Goal: Task Accomplishment & Management: Manage account settings

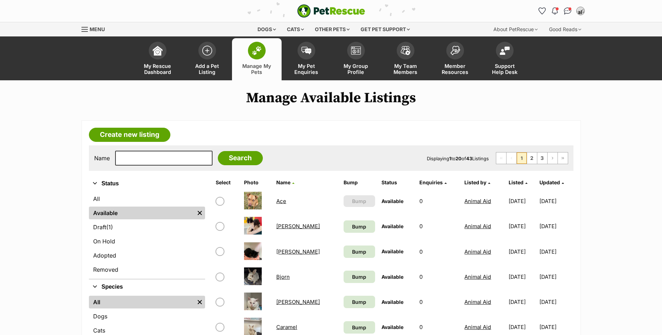
scroll to position [144, 0]
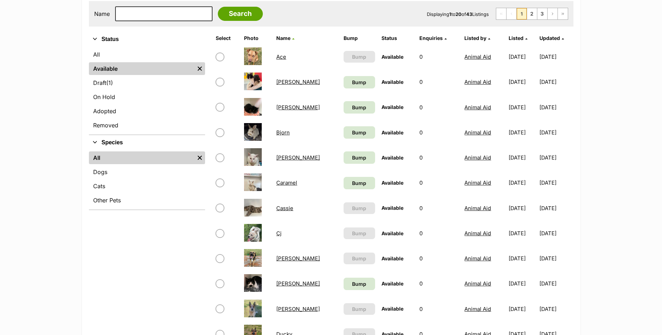
click at [129, 173] on link "Dogs" at bounding box center [147, 172] width 116 height 13
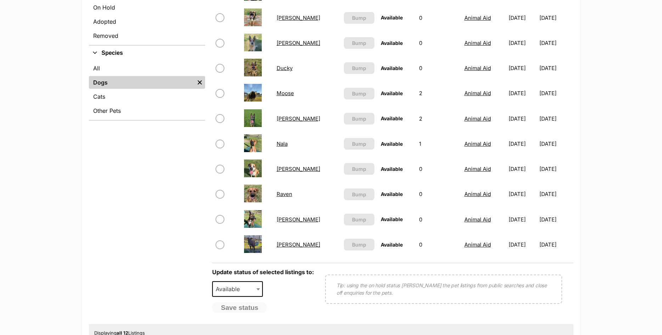
scroll to position [253, 0]
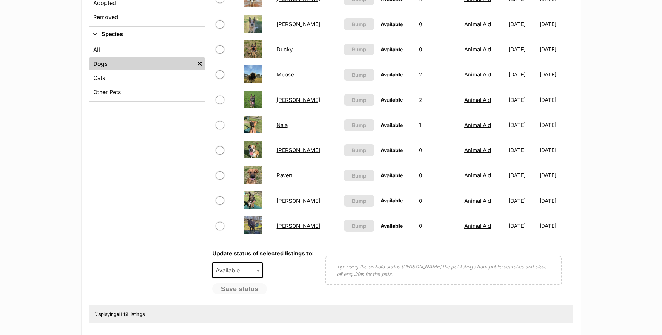
click at [282, 127] on link "Nala" at bounding box center [282, 125] width 11 height 7
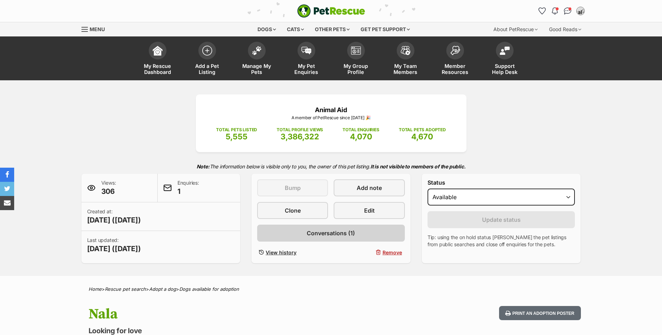
scroll to position [72, 0]
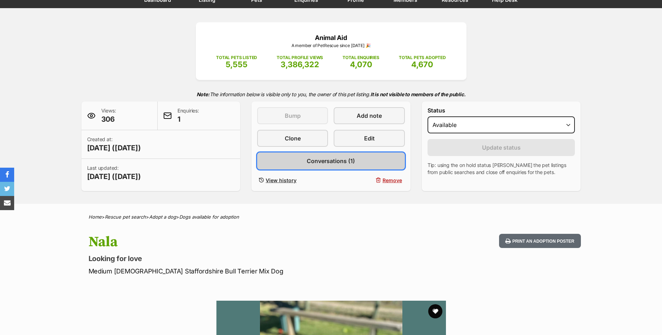
click at [326, 165] on span "Conversations (1)" at bounding box center [331, 161] width 48 height 8
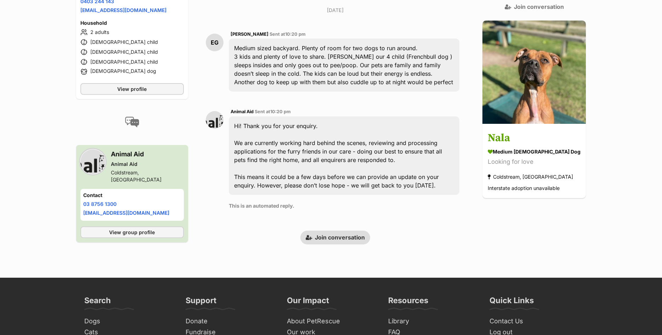
scroll to position [217, 0]
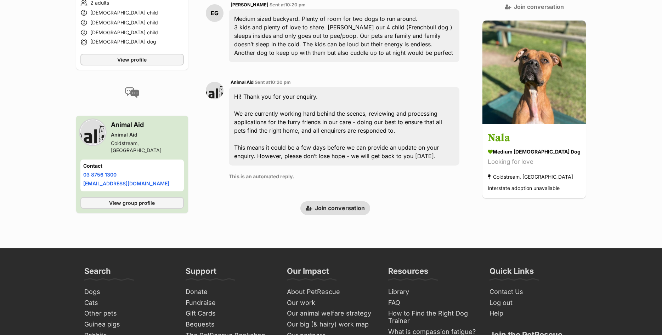
click at [335, 201] on link "Join conversation" at bounding box center [335, 207] width 70 height 13
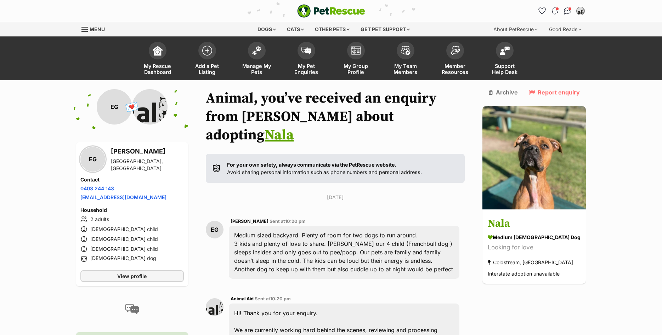
scroll to position [361, 0]
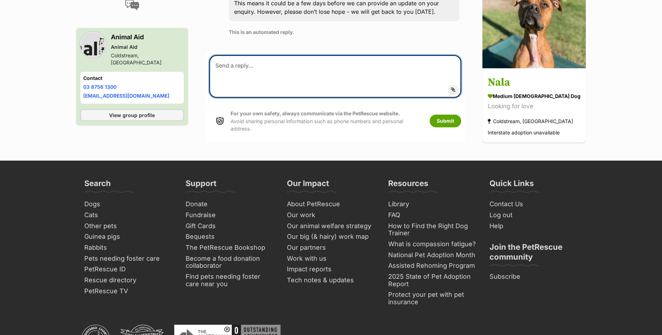
click at [267, 55] on textarea at bounding box center [335, 76] width 252 height 42
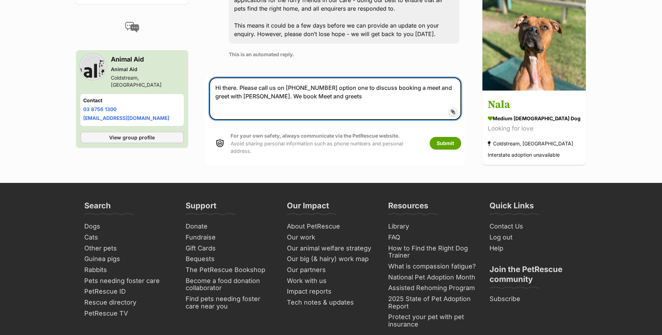
scroll to position [325, 0]
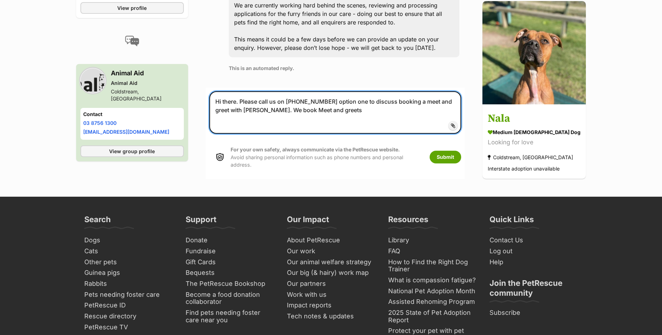
click at [275, 92] on textarea "Hi there. Please call us on 03 8756 1300 option one to discuss booking a meet a…" at bounding box center [335, 112] width 252 height 42
click at [280, 92] on textarea "Hi there. Please call us on 03 8756 1300 option one to discuss booking a meet a…" at bounding box center [335, 112] width 252 height 42
click at [320, 94] on textarea "Hi there. Please call us on 03 8756 1300 option one to discuss booking a meet a…" at bounding box center [335, 112] width 252 height 42
type textarea "Hi there. Please call us on 03 8756 1300 option one to discuss booking a meet a…"
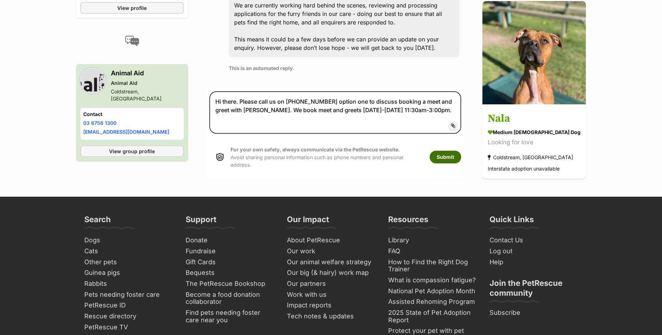
click at [461, 151] on button "Submit" at bounding box center [446, 157] width 32 height 13
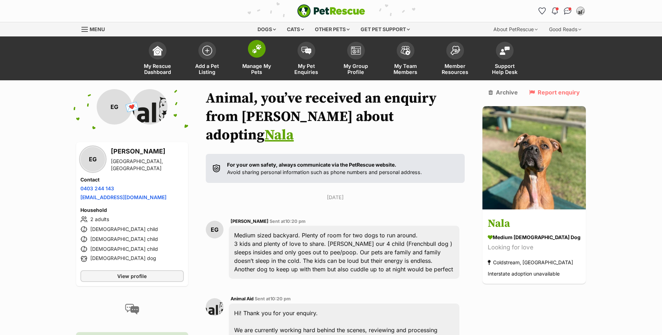
click at [267, 51] on link "Manage My Pets" at bounding box center [257, 59] width 50 height 42
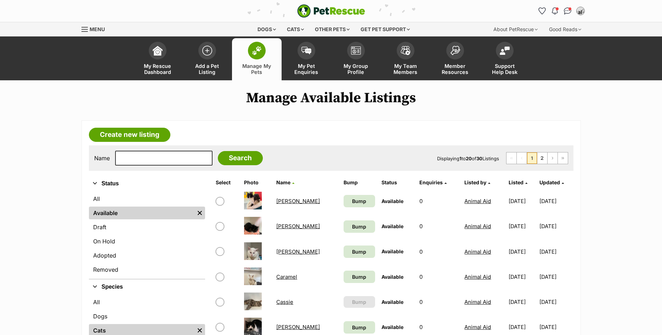
scroll to position [72, 0]
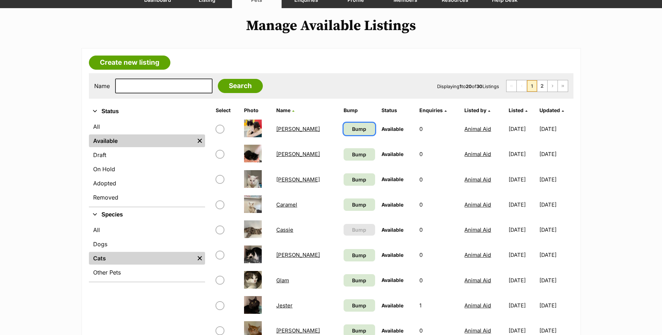
click at [352, 131] on span "Bump" at bounding box center [359, 128] width 14 height 7
click at [352, 158] on span "Bump" at bounding box center [359, 154] width 14 height 7
click at [345, 185] on link "Bump" at bounding box center [359, 180] width 32 height 12
click at [343, 216] on td "Bump" at bounding box center [359, 205] width 37 height 24
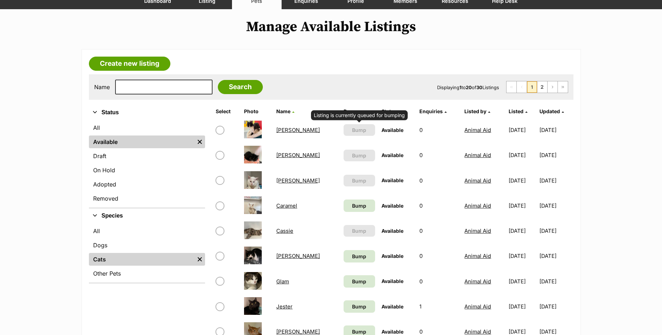
scroll to position [108, 0]
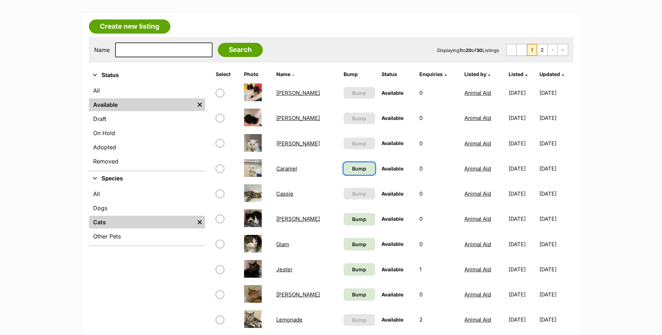
click at [352, 169] on span "Bump" at bounding box center [359, 168] width 14 height 7
click at [352, 220] on span "Bump" at bounding box center [359, 219] width 14 height 7
click at [352, 247] on span "Bump" at bounding box center [359, 244] width 14 height 7
click at [352, 269] on span "Bump" at bounding box center [359, 269] width 14 height 7
click at [352, 296] on span "Bump" at bounding box center [359, 294] width 14 height 7
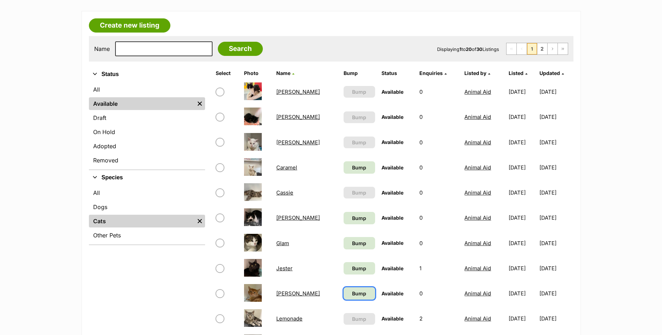
scroll to position [253, 0]
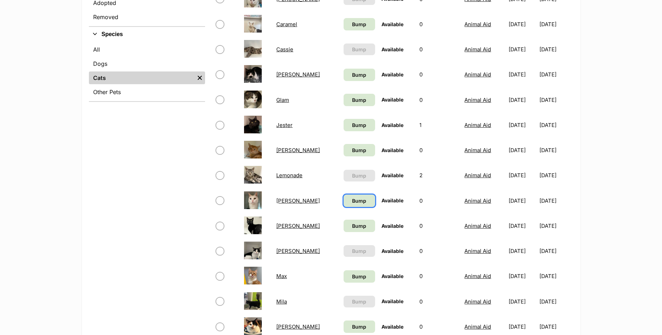
click at [352, 204] on span "Bump" at bounding box center [359, 200] width 14 height 7
click at [352, 226] on span "Bump" at bounding box center [359, 225] width 14 height 7
click at [347, 279] on link "Bump" at bounding box center [359, 277] width 32 height 12
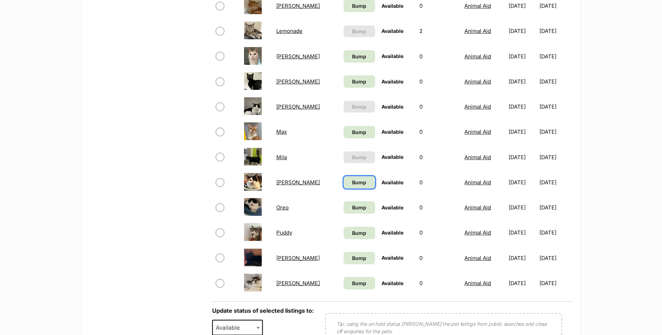
click at [352, 185] on span "Bump" at bounding box center [359, 182] width 14 height 7
click at [352, 208] on span "Bump" at bounding box center [359, 207] width 14 height 7
click at [352, 235] on span "Bump" at bounding box center [359, 232] width 14 height 7
drag, startPoint x: 336, startPoint y: 262, endPoint x: 337, endPoint y: 269, distance: 7.6
click at [352, 262] on span "Bump" at bounding box center [359, 258] width 14 height 7
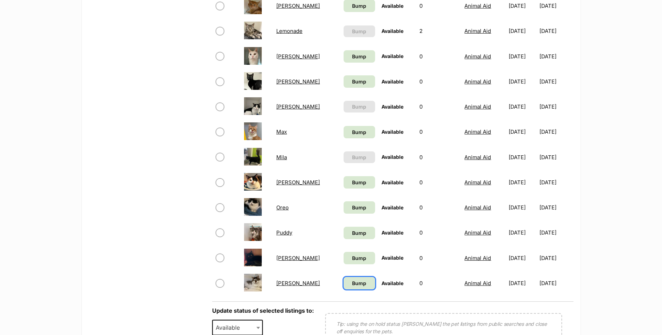
click at [343, 278] on link "Bump" at bounding box center [359, 283] width 32 height 12
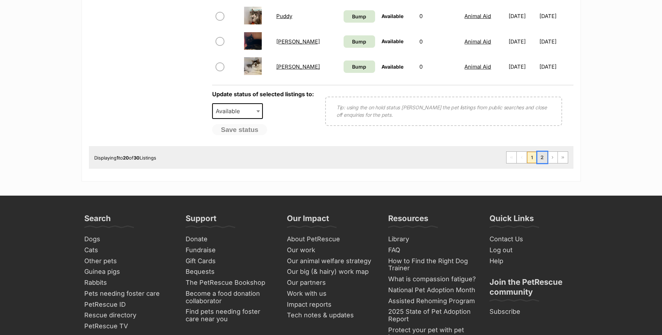
click at [543, 160] on link "2" at bounding box center [542, 157] width 10 height 11
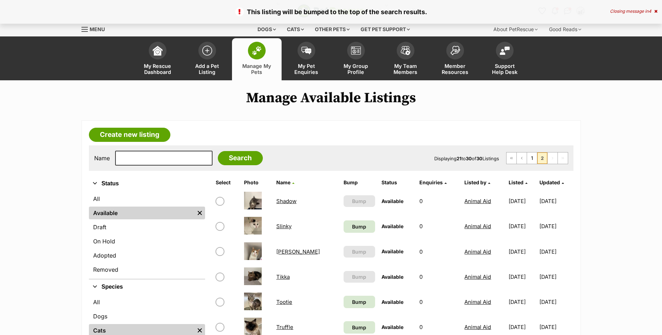
scroll to position [108, 0]
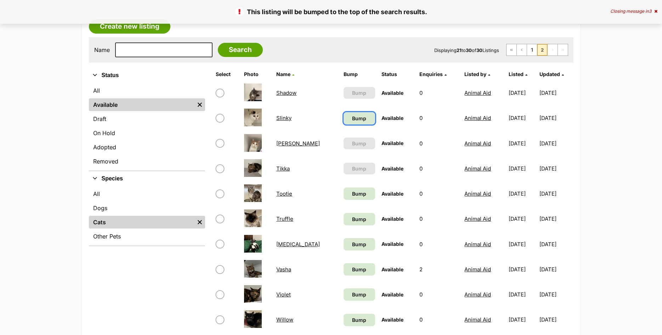
click at [356, 115] on link "Bump" at bounding box center [359, 118] width 32 height 12
click at [360, 195] on link "Bump" at bounding box center [359, 194] width 32 height 12
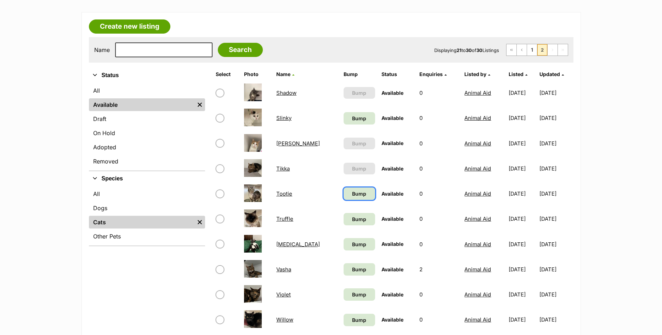
click at [355, 200] on link "Bump" at bounding box center [359, 194] width 32 height 12
click at [356, 219] on span "Bump" at bounding box center [359, 219] width 14 height 7
click at [352, 243] on span "Bump" at bounding box center [359, 244] width 14 height 7
click at [351, 266] on link "Bump" at bounding box center [359, 269] width 32 height 12
click at [359, 295] on link "Bump" at bounding box center [359, 295] width 32 height 12
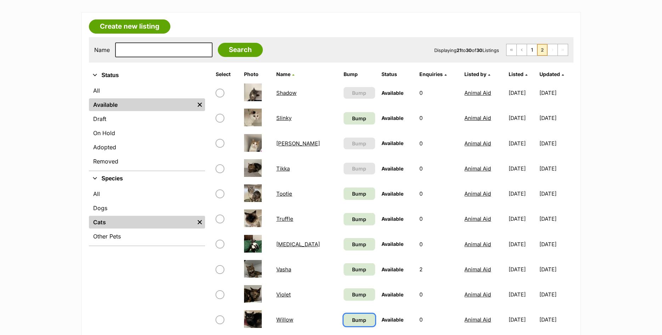
click at [357, 325] on link "Bump" at bounding box center [359, 320] width 32 height 12
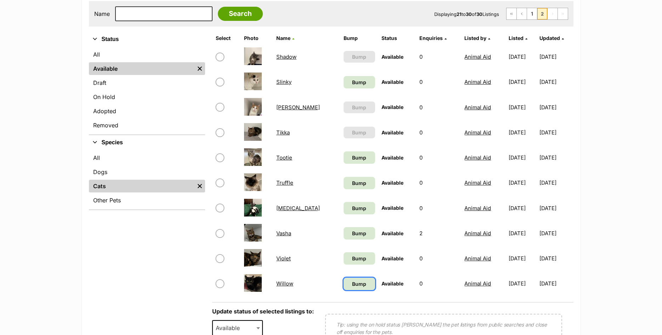
scroll to position [0, 0]
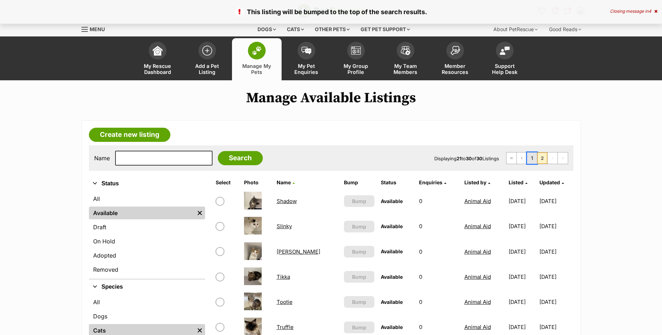
click at [530, 162] on link "1" at bounding box center [532, 158] width 10 height 11
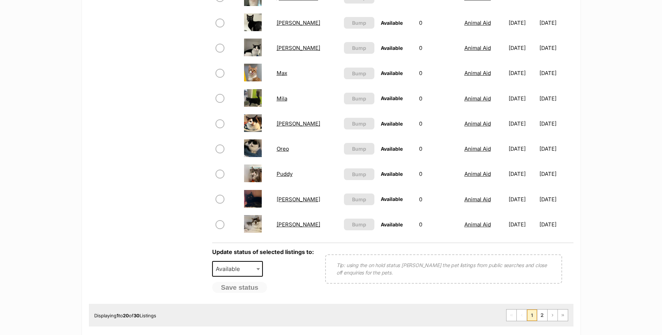
scroll to position [470, 0]
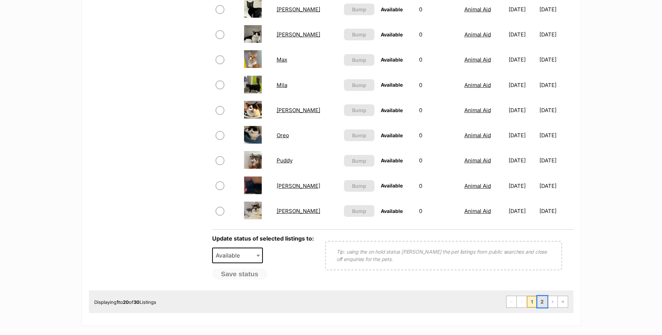
click at [539, 299] on link "2" at bounding box center [542, 301] width 10 height 11
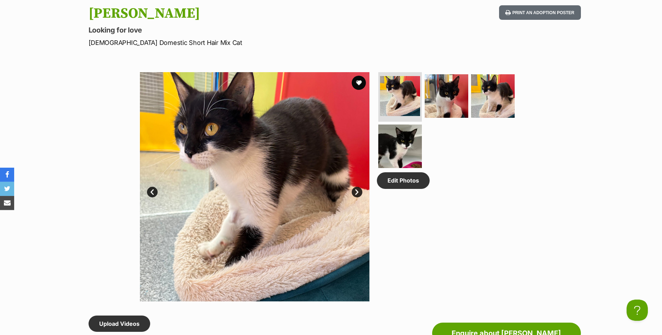
scroll to position [325, 0]
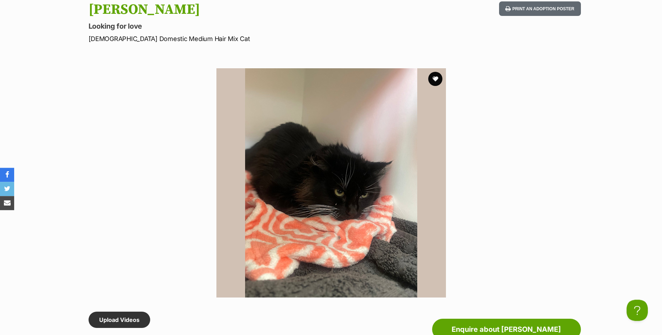
scroll to position [361, 0]
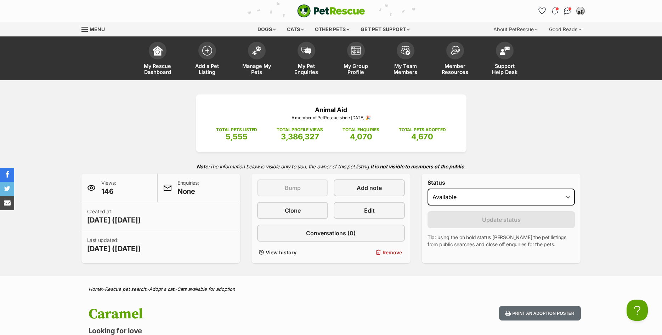
scroll to position [323, 0]
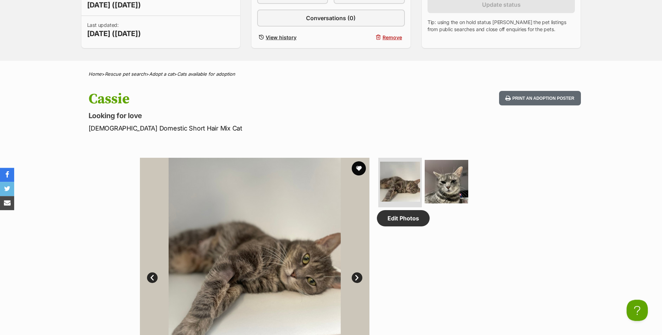
scroll to position [217, 0]
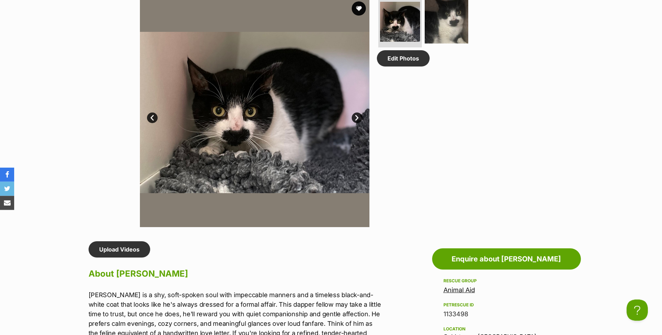
scroll to position [361, 0]
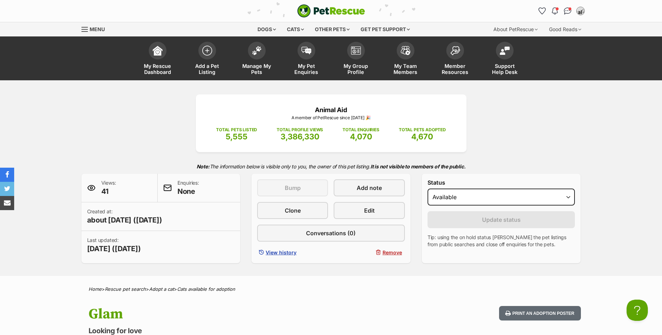
scroll to position [253, 0]
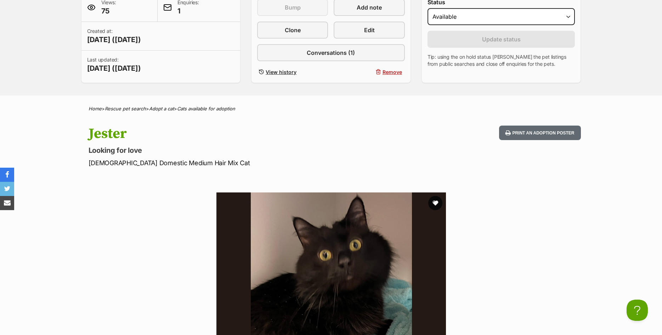
scroll to position [361, 0]
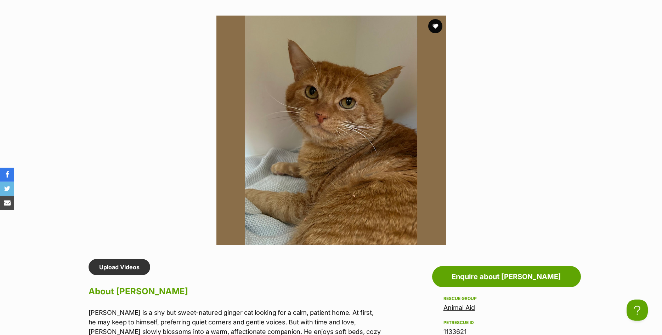
scroll to position [361, 0]
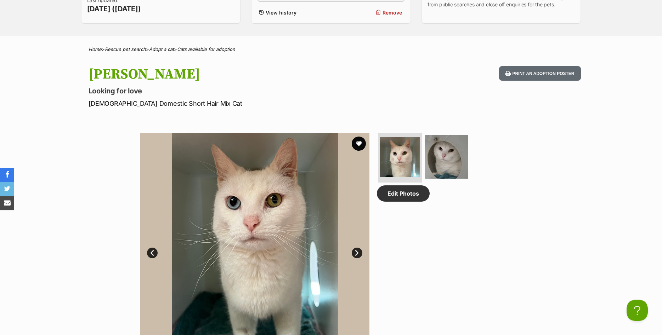
scroll to position [253, 0]
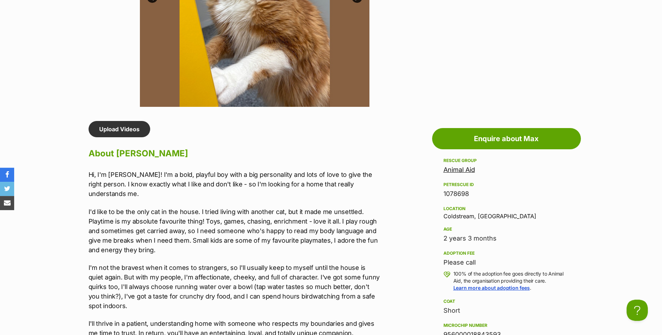
scroll to position [506, 0]
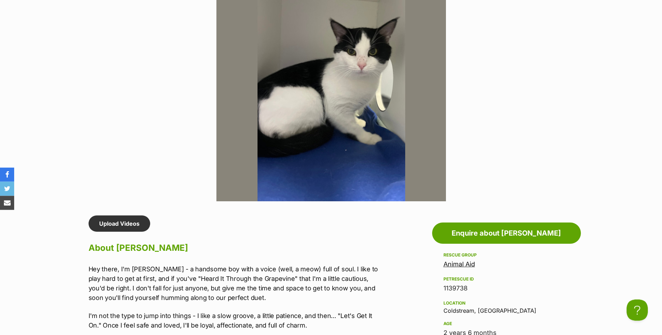
scroll to position [433, 0]
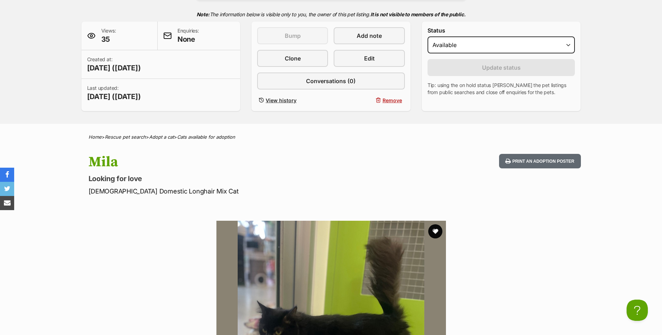
scroll to position [217, 0]
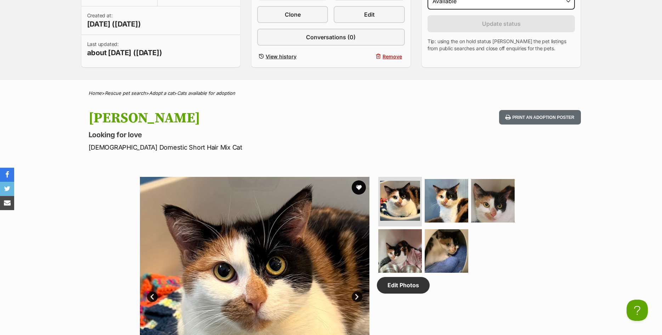
scroll to position [217, 0]
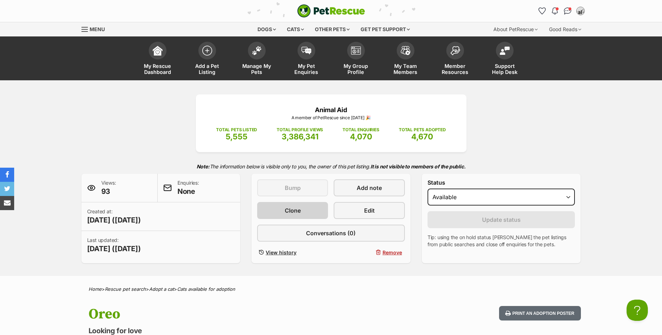
scroll to position [217, 0]
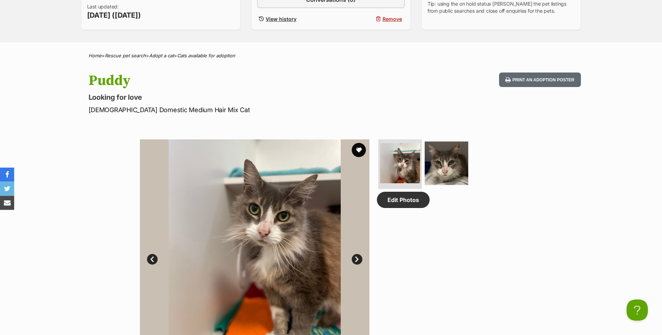
scroll to position [253, 0]
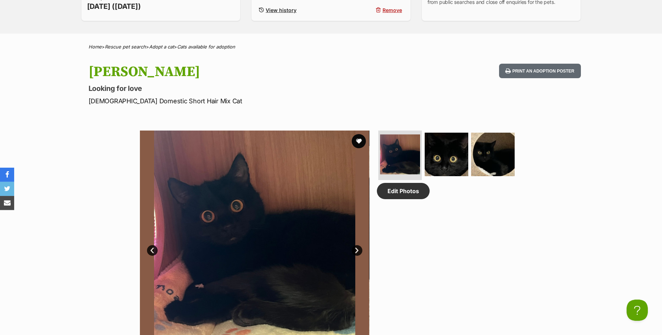
scroll to position [253, 0]
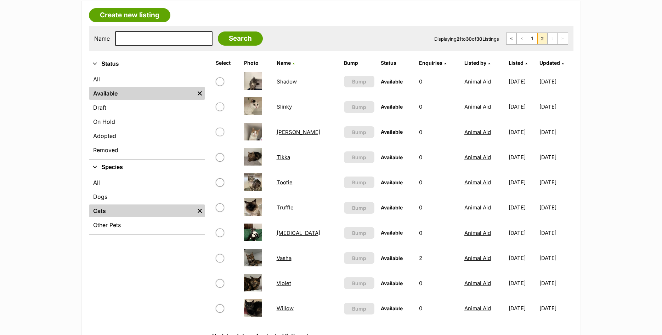
scroll to position [144, 0]
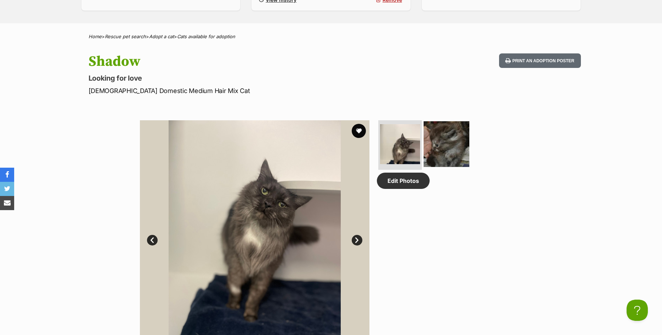
click at [450, 135] on img at bounding box center [447, 144] width 46 height 46
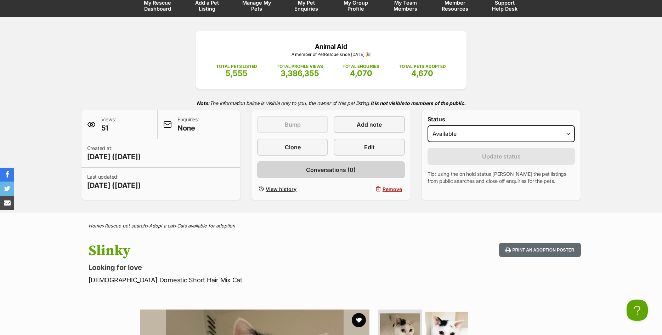
scroll to position [217, 0]
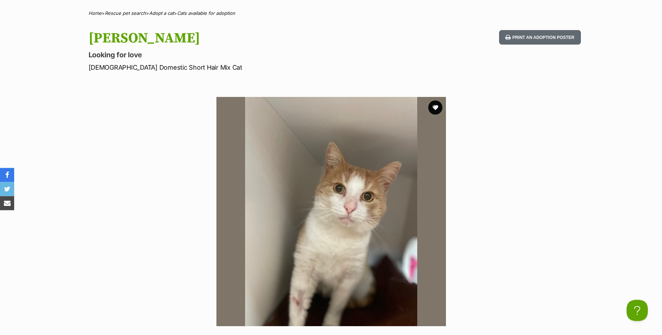
scroll to position [289, 0]
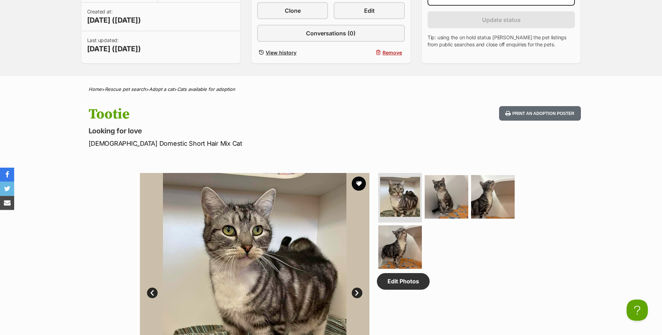
scroll to position [217, 0]
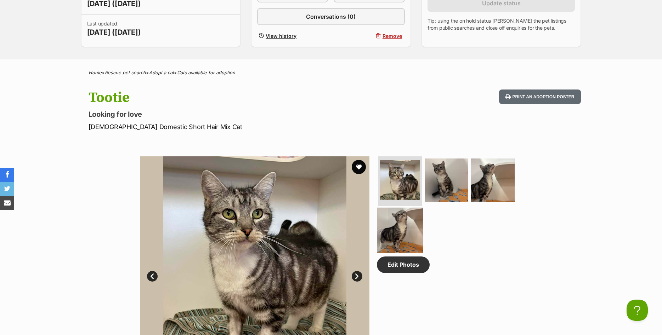
click at [408, 229] on img at bounding box center [400, 231] width 46 height 46
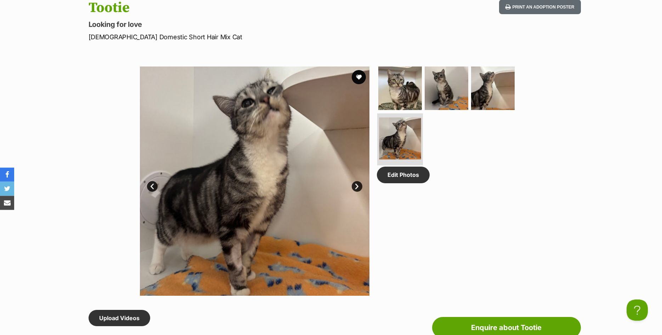
scroll to position [325, 0]
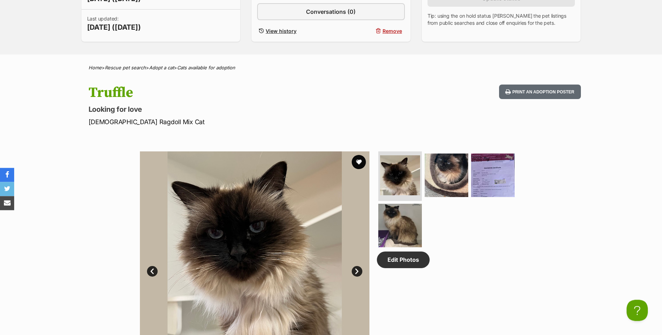
scroll to position [253, 0]
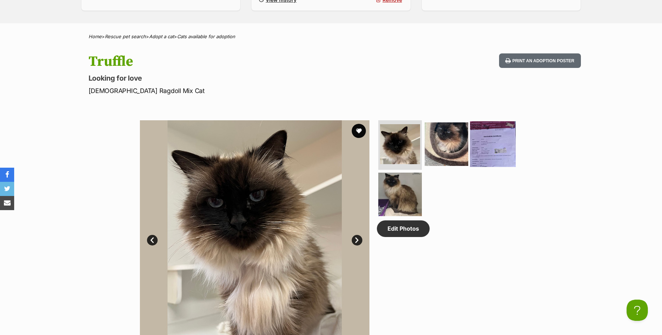
click at [498, 142] on img at bounding box center [493, 144] width 46 height 46
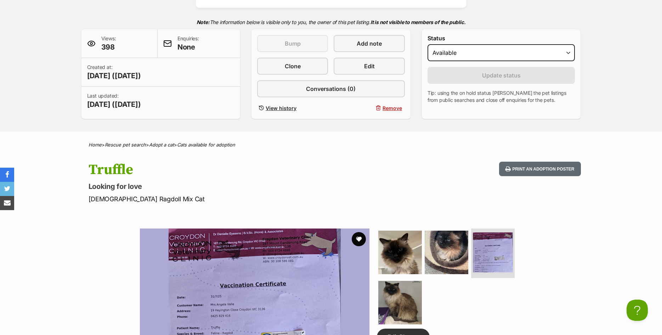
scroll to position [289, 0]
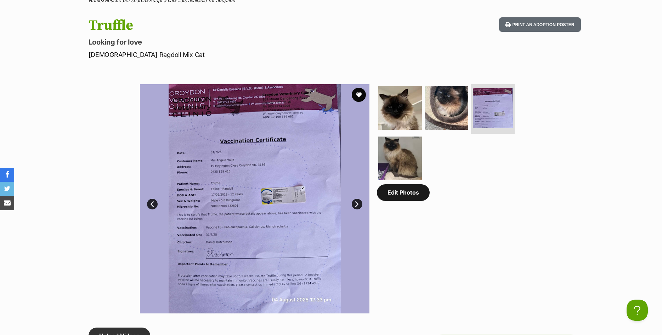
click at [386, 195] on link "Edit Photos" at bounding box center [403, 192] width 53 height 16
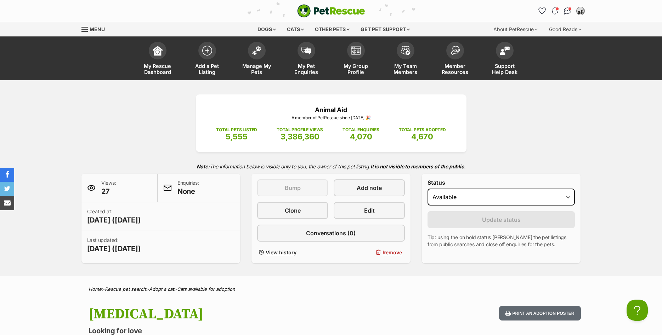
scroll to position [289, 0]
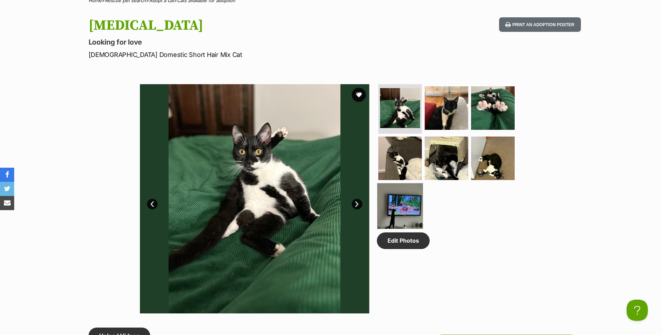
click at [404, 210] on img at bounding box center [400, 206] width 46 height 46
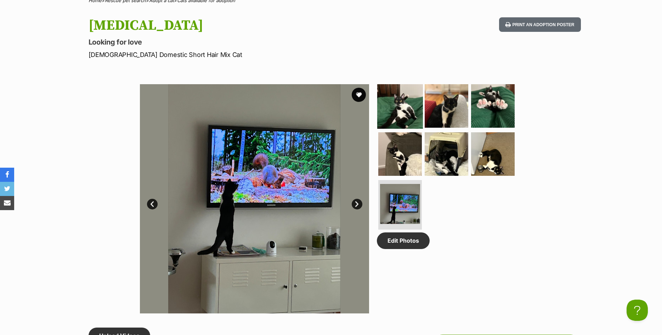
click at [397, 114] on img at bounding box center [400, 106] width 46 height 46
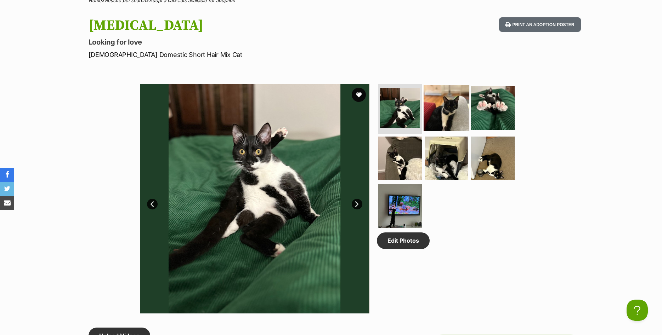
drag, startPoint x: 457, startPoint y: 106, endPoint x: 461, endPoint y: 107, distance: 4.4
click at [457, 106] on img at bounding box center [447, 108] width 46 height 46
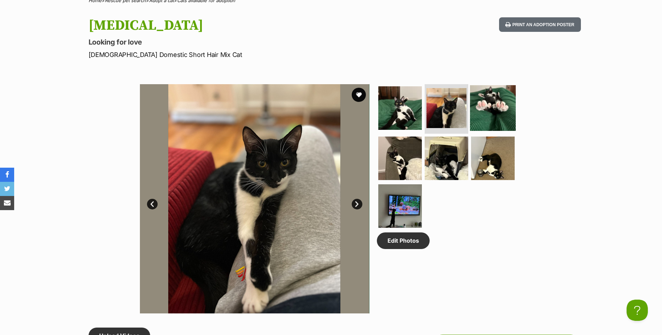
click at [490, 113] on img at bounding box center [493, 108] width 46 height 46
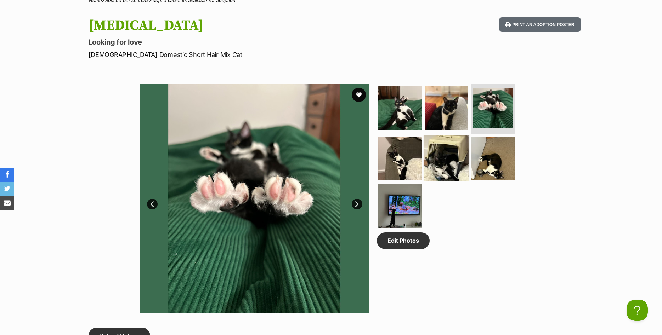
click at [462, 164] on img at bounding box center [447, 158] width 46 height 46
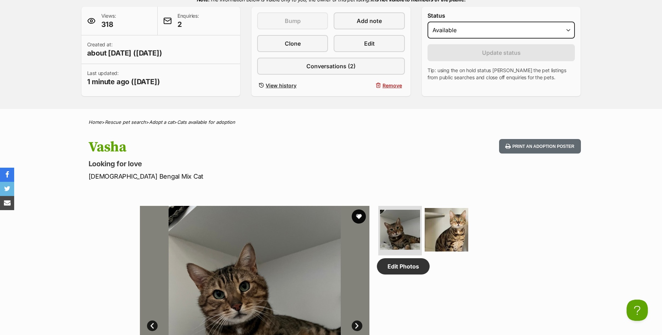
scroll to position [181, 0]
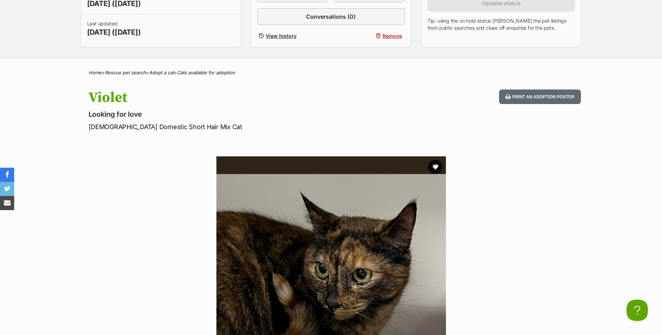
scroll to position [325, 0]
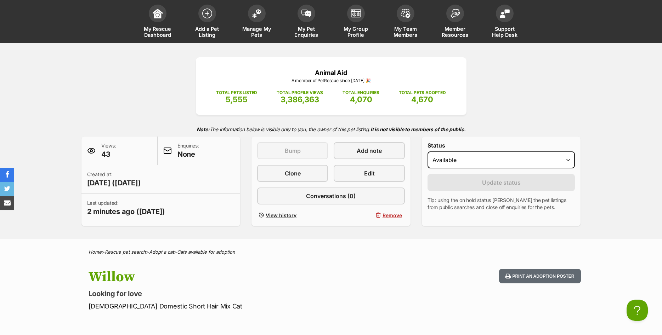
scroll to position [181, 0]
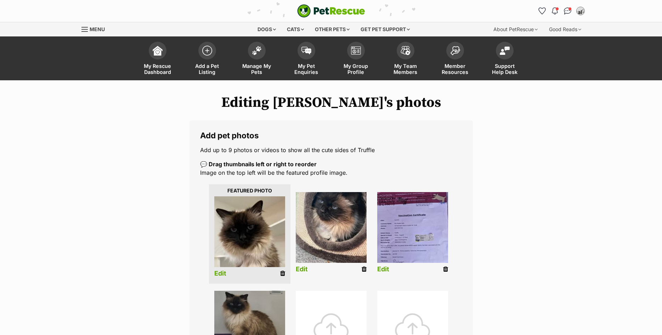
scroll to position [186, 0]
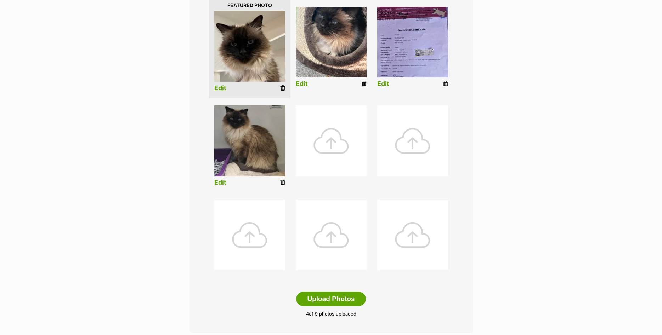
click at [446, 84] on icon at bounding box center [445, 84] width 5 height 6
